Goal: Task Accomplishment & Management: Complete application form

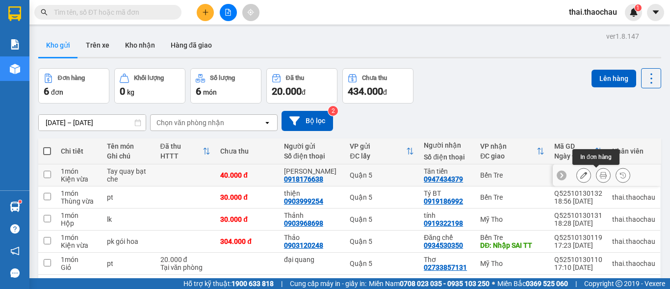
click at [599, 175] on icon at bounding box center [602, 175] width 7 height 7
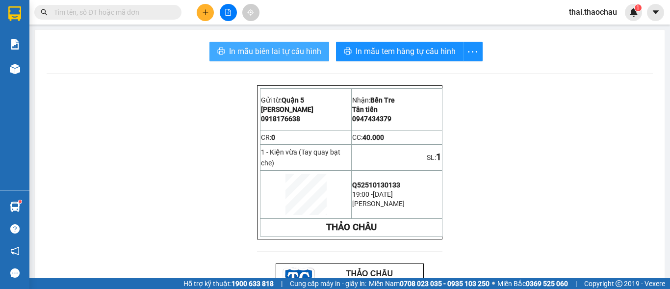
click at [267, 51] on span "In mẫu biên lai tự cấu hình" at bounding box center [275, 51] width 92 height 12
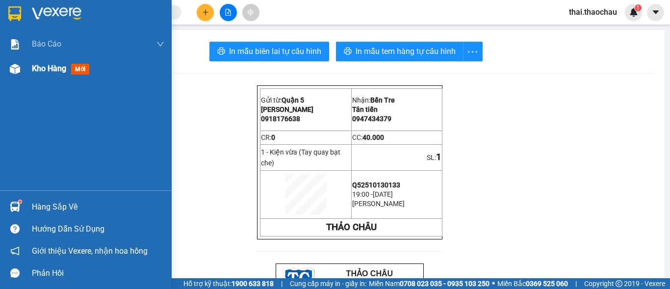
click at [44, 74] on div "Kho hàng mới" at bounding box center [62, 68] width 61 height 12
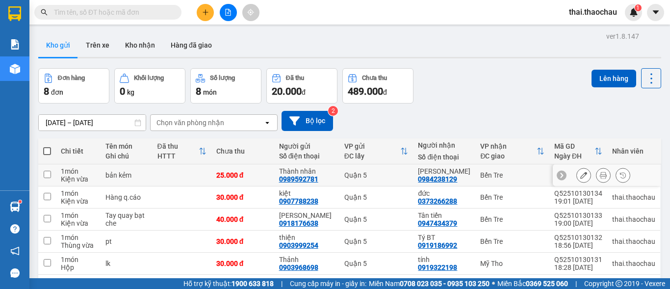
click at [599, 175] on button at bounding box center [603, 175] width 14 height 17
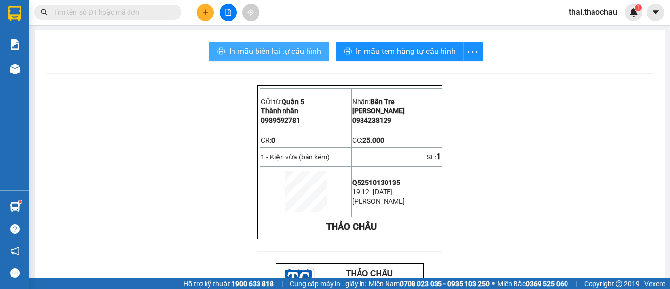
click at [289, 48] on span "In mẫu biên lai tự cấu hình" at bounding box center [275, 51] width 92 height 12
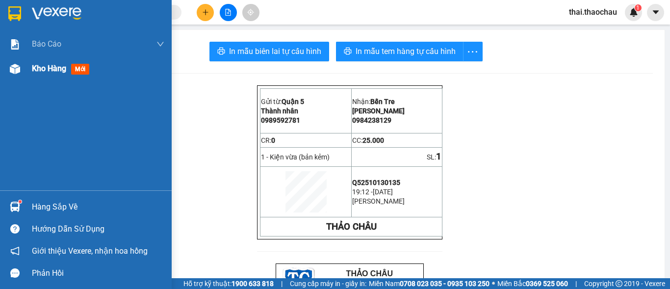
click at [22, 73] on div at bounding box center [14, 68] width 17 height 17
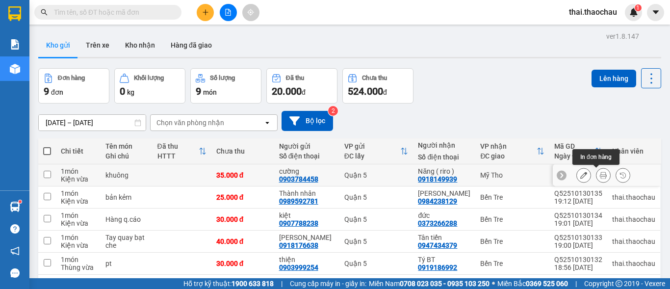
click at [599, 175] on icon at bounding box center [602, 175] width 7 height 7
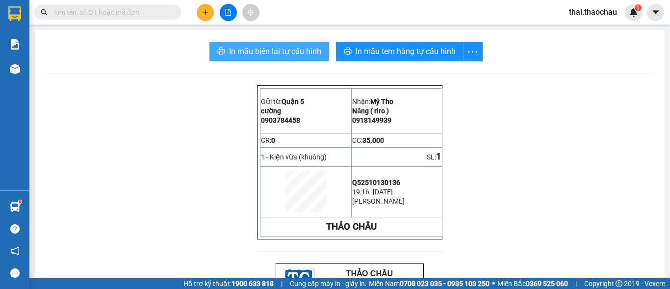
click at [278, 44] on button "In mẫu biên lai tự cấu hình" at bounding box center [269, 52] width 120 height 20
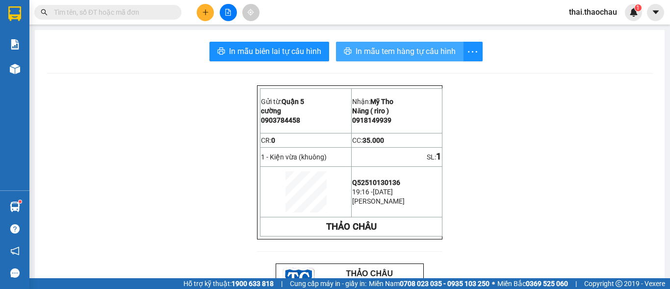
click at [355, 51] on span "In mẫu tem hàng tự cấu hình" at bounding box center [405, 51] width 100 height 12
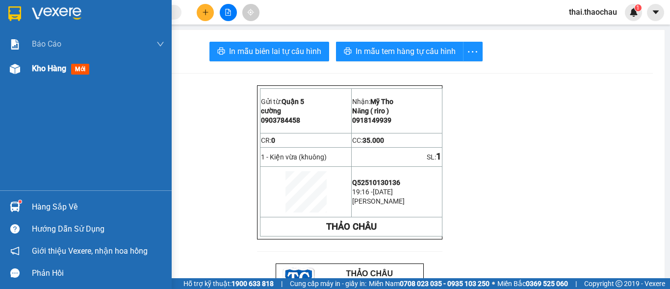
click at [65, 73] on span "Kho hàng" at bounding box center [49, 68] width 34 height 9
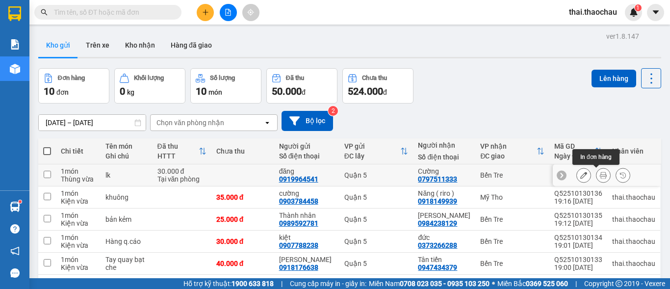
click at [599, 175] on icon at bounding box center [602, 175] width 7 height 7
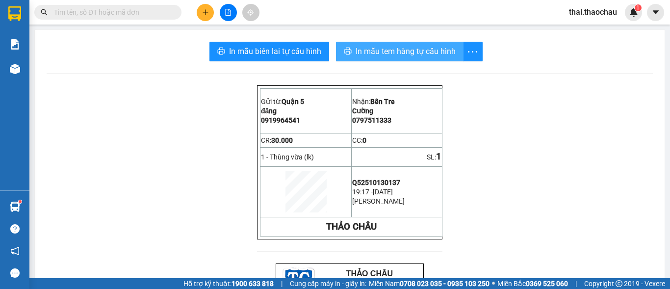
drag, startPoint x: 353, startPoint y: 46, endPoint x: 353, endPoint y: 52, distance: 6.4
click at [355, 52] on span "In mẫu tem hàng tự cấu hình" at bounding box center [405, 51] width 100 height 12
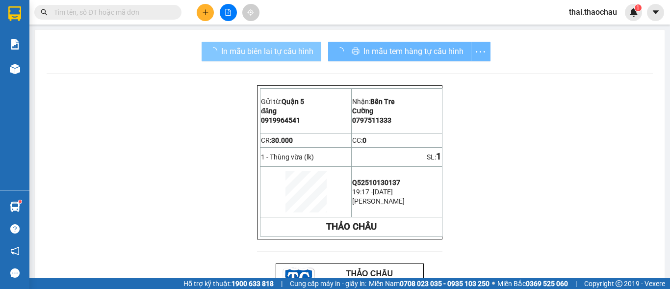
drag, startPoint x: 364, startPoint y: 88, endPoint x: 265, endPoint y: 48, distance: 106.4
click at [265, 48] on span "In mẫu biên lai tự cấu hình" at bounding box center [267, 51] width 92 height 12
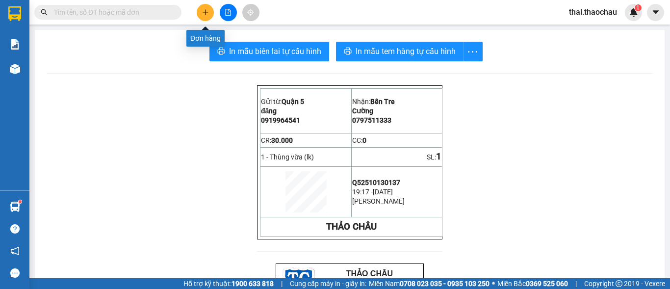
click at [209, 15] on button at bounding box center [205, 12] width 17 height 17
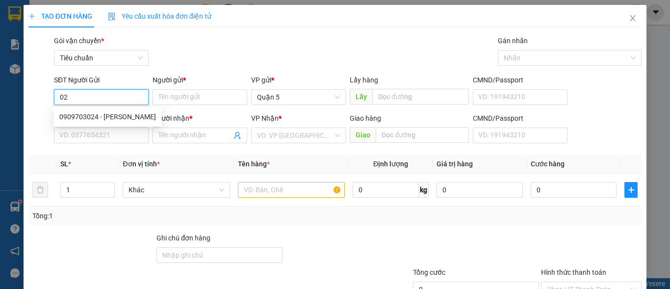
type input "0"
click at [94, 117] on div "0799505959 - [GEOGRAPHIC_DATA]" at bounding box center [114, 116] width 110 height 11
type input "0799505959"
type input "Giang"
type input "0799505959"
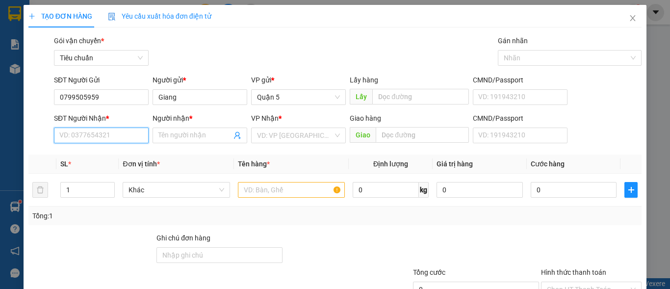
click at [98, 139] on input "SĐT Người Nhận *" at bounding box center [101, 135] width 95 height 16
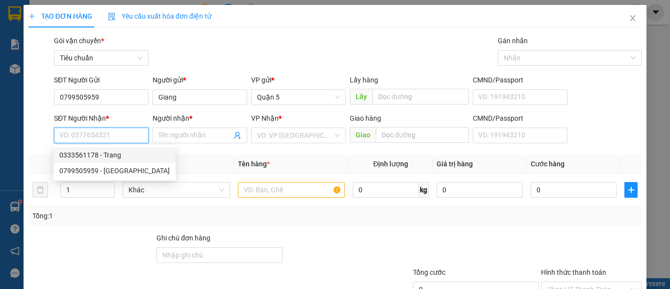
click at [106, 152] on div "0333561178 - Trang" at bounding box center [114, 155] width 110 height 11
type input "0333561178"
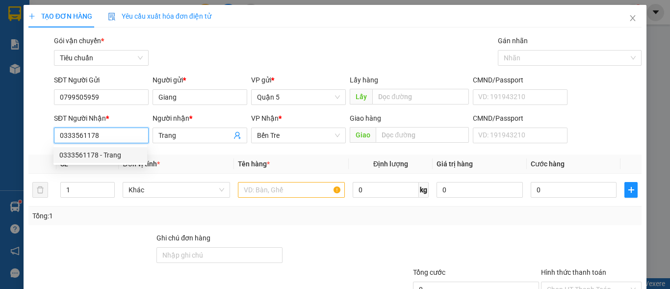
type input "Trang"
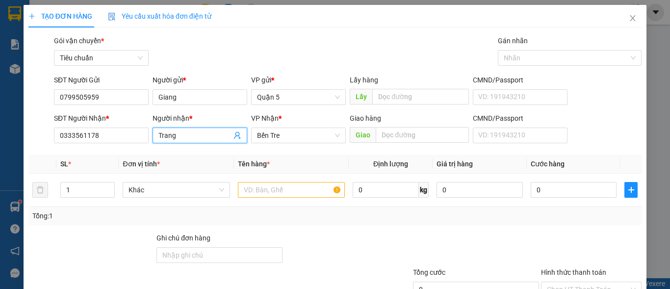
click at [195, 136] on input "Trang" at bounding box center [194, 135] width 73 height 11
click at [175, 193] on span "Khác" at bounding box center [175, 189] width 95 height 15
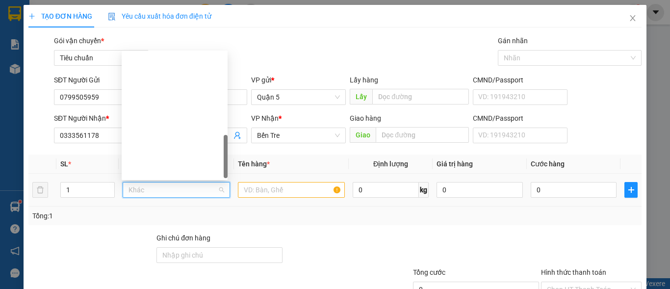
scroll to position [306, 0]
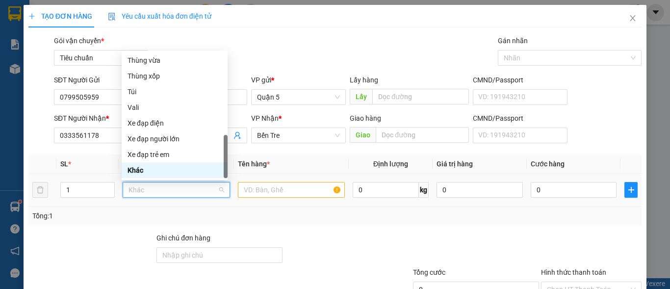
type input "k"
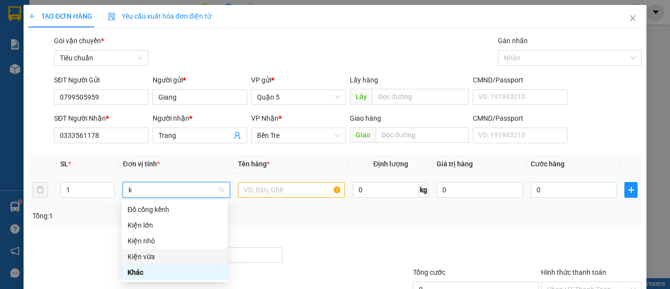
click at [143, 254] on div "Kiện vừa" at bounding box center [174, 256] width 94 height 11
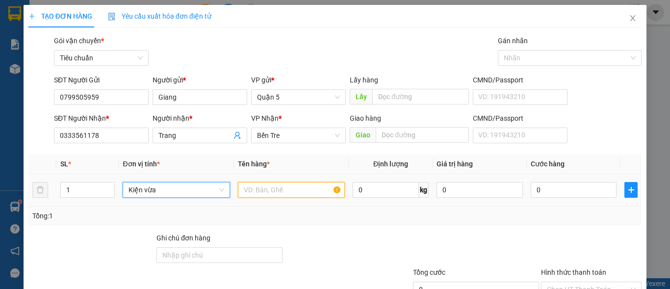
click at [251, 190] on input "text" at bounding box center [291, 190] width 107 height 16
click at [254, 189] on input "text" at bounding box center [291, 190] width 107 height 16
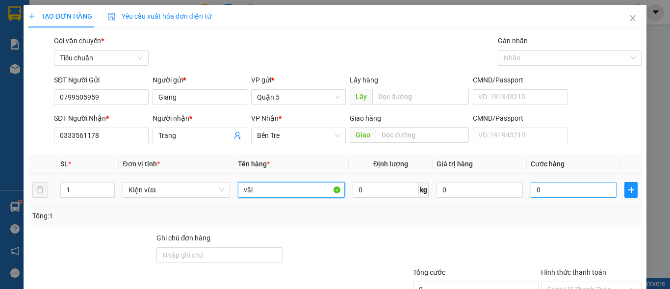
type input "vãi"
click at [550, 190] on input "0" at bounding box center [573, 190] width 86 height 16
type input "4"
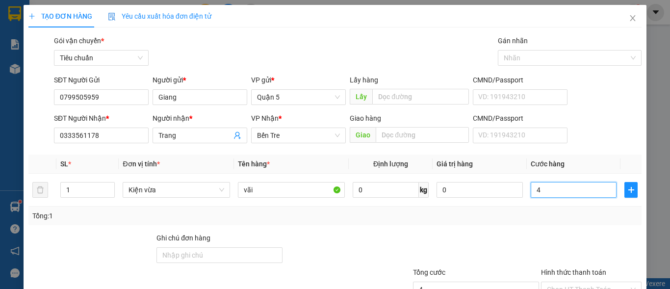
type input "45"
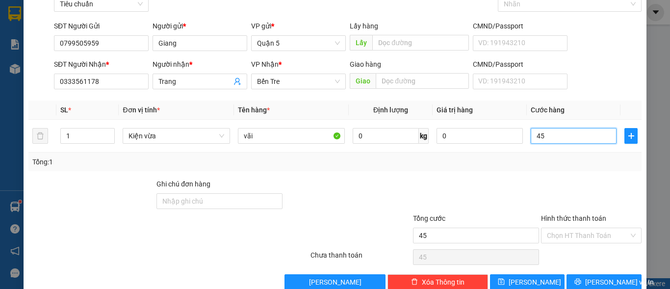
scroll to position [74, 0]
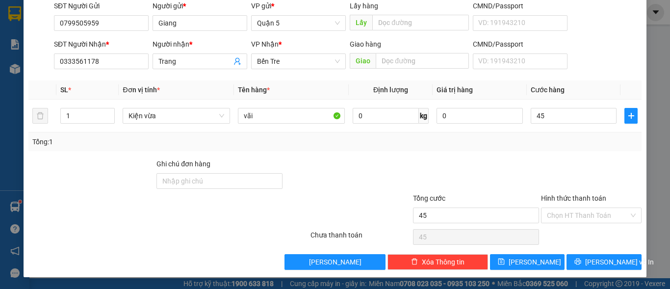
type input "45.000"
click at [583, 224] on div "Hình thức thanh toán Chọn HT Thanh Toán" at bounding box center [591, 210] width 100 height 34
click at [583, 219] on input "Hình thức thanh toán" at bounding box center [588, 215] width 82 height 15
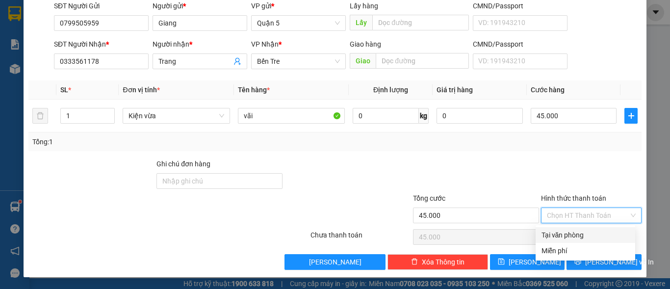
click at [572, 235] on div "Tại văn phòng" at bounding box center [585, 234] width 88 height 11
type input "0"
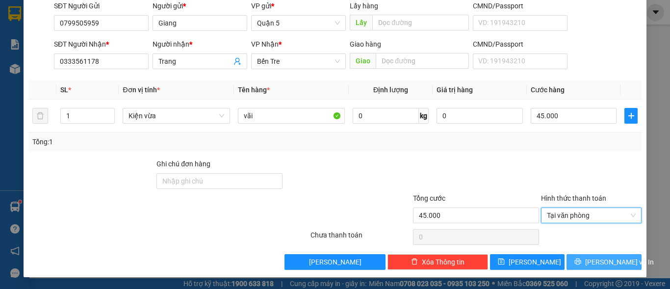
click at [595, 261] on span "[PERSON_NAME] và In" at bounding box center [619, 261] width 69 height 11
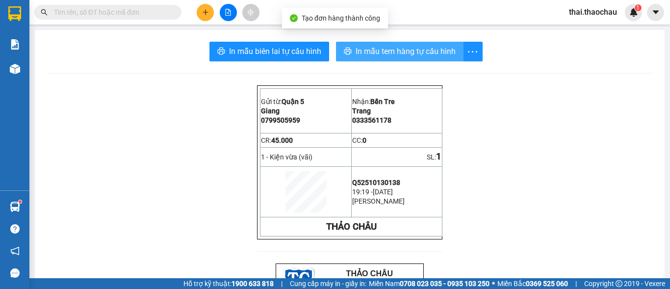
click at [360, 55] on span "In mẫu tem hàng tự cấu hình" at bounding box center [405, 51] width 100 height 12
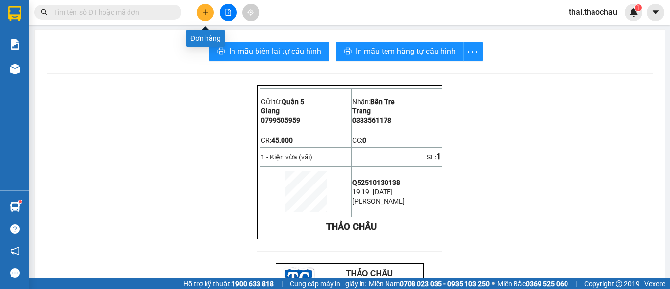
click at [204, 14] on icon "plus" at bounding box center [205, 12] width 7 height 7
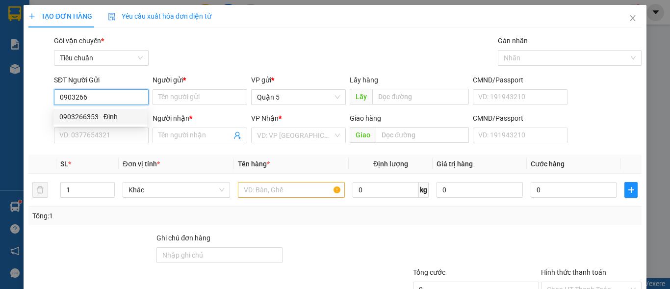
click at [96, 111] on div "0903266353 - Đình" at bounding box center [100, 116] width 82 height 11
type input "0903266353"
type input "Đình"
type input "0903266353"
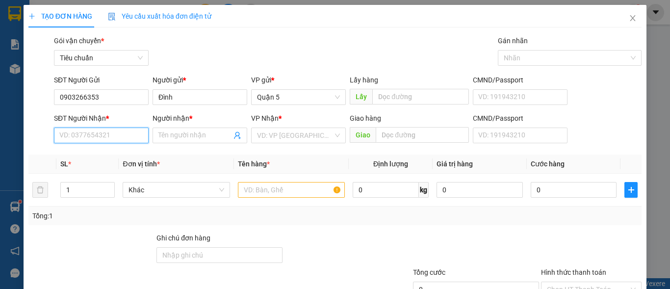
click at [97, 132] on input "SĐT Người Nhận *" at bounding box center [101, 135] width 95 height 16
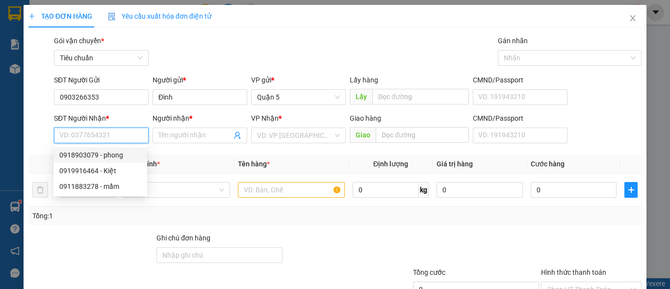
click at [105, 156] on div "0918903079 - phong" at bounding box center [100, 155] width 82 height 11
type input "0918903079"
type input "phong"
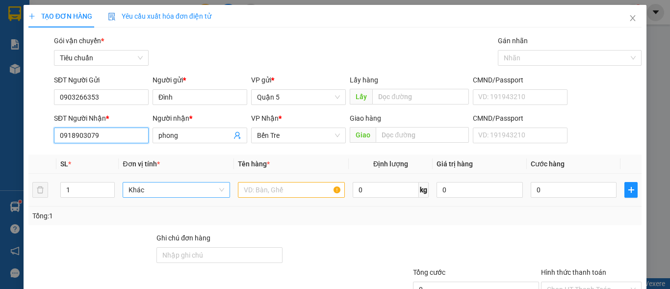
click at [158, 182] on div "Khác" at bounding box center [176, 190] width 107 height 16
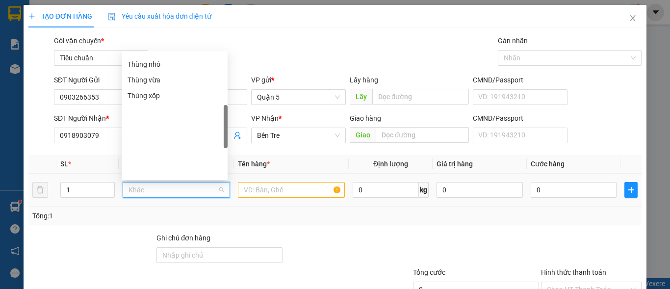
scroll to position [208, 0]
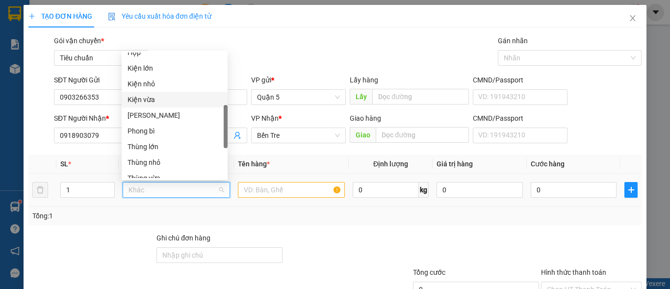
click at [163, 97] on div "Kiện vừa" at bounding box center [174, 99] width 94 height 11
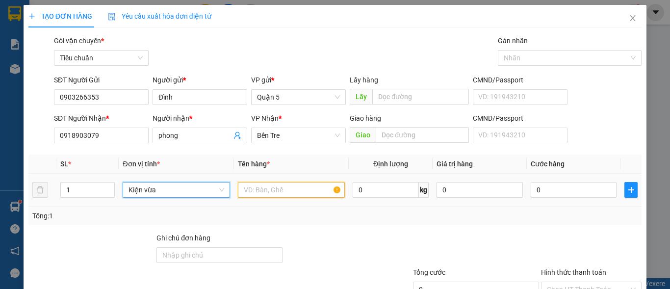
click at [276, 192] on input "text" at bounding box center [291, 190] width 107 height 16
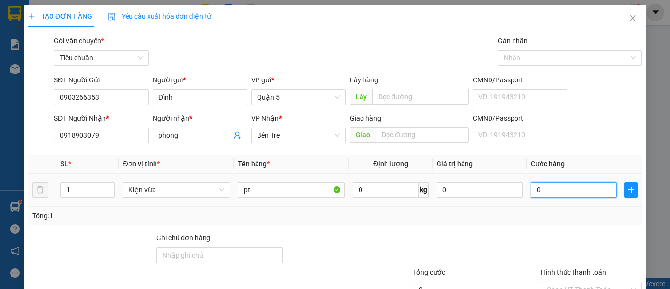
click at [565, 195] on input "0" at bounding box center [573, 190] width 86 height 16
click at [307, 191] on input "pt" at bounding box center [291, 190] width 107 height 16
type input "p"
click at [307, 191] on input "p" at bounding box center [291, 190] width 107 height 16
type input "pt"
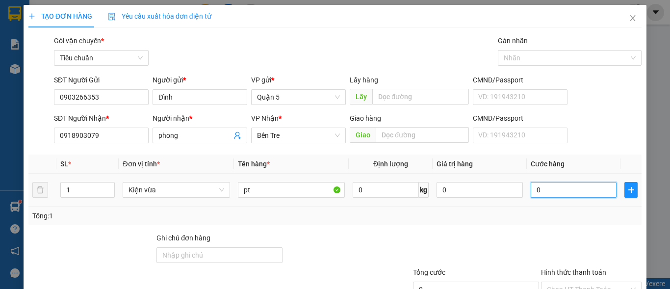
click at [530, 187] on input "0" at bounding box center [573, 190] width 86 height 16
drag, startPoint x: 593, startPoint y: 219, endPoint x: 595, endPoint y: 209, distance: 10.0
click at [594, 209] on div "Tổng: 1" at bounding box center [334, 215] width 613 height 19
click at [582, 195] on input "0" at bounding box center [573, 190] width 86 height 16
type input "6"
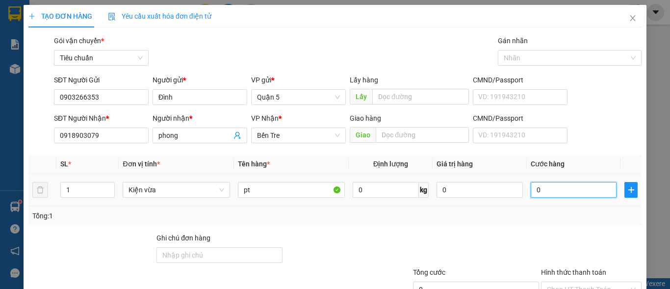
type input "6"
type input "60"
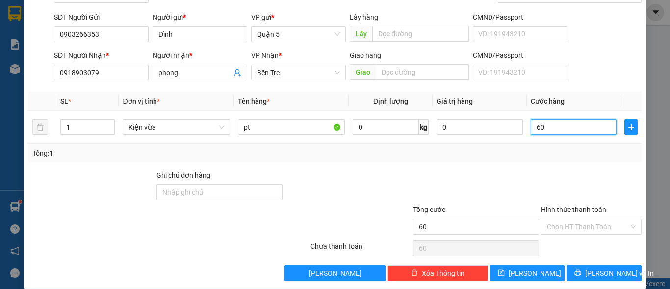
scroll to position [74, 0]
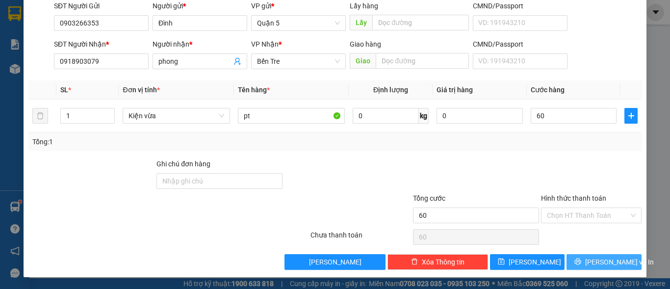
type input "60.000"
click at [588, 258] on button "[PERSON_NAME] và In" at bounding box center [603, 262] width 75 height 16
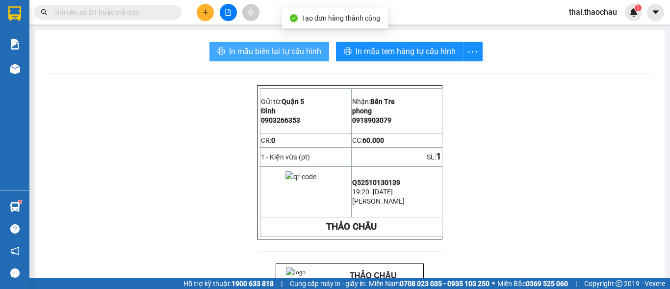
click at [259, 50] on span "In mẫu biên lai tự cấu hình" at bounding box center [275, 51] width 92 height 12
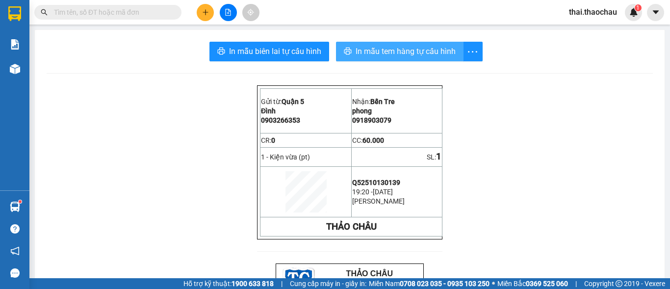
click at [416, 54] on span "In mẫu tem hàng tự cấu hình" at bounding box center [405, 51] width 100 height 12
